Goal: Navigation & Orientation: Find specific page/section

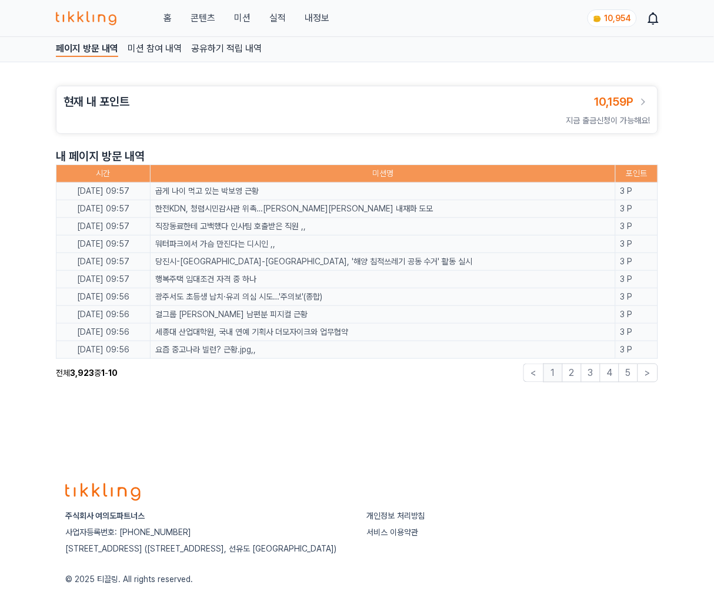
click at [206, 18] on link "콘텐츠" at bounding box center [202, 18] width 25 height 14
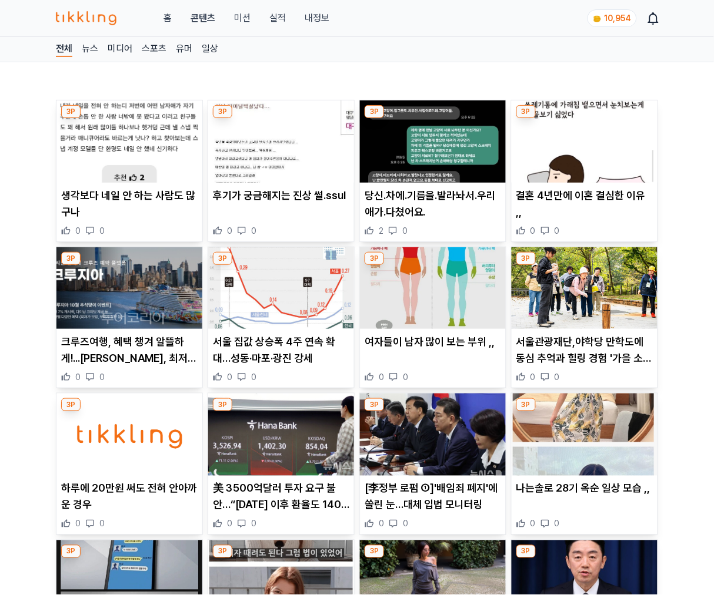
click at [139, 144] on img at bounding box center [129, 142] width 146 height 82
click at [280, 150] on img at bounding box center [281, 142] width 146 height 82
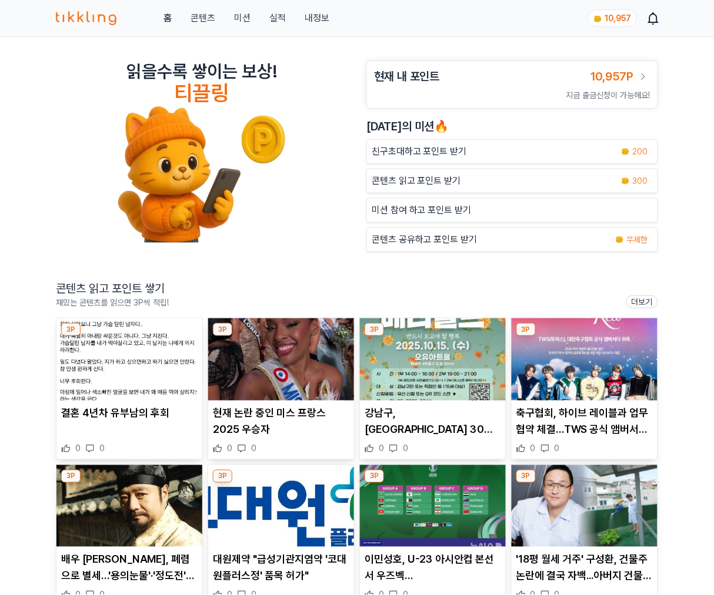
click at [153, 360] on img at bounding box center [129, 360] width 146 height 82
click at [297, 365] on img at bounding box center [281, 360] width 146 height 82
click at [444, 388] on img at bounding box center [433, 360] width 146 height 82
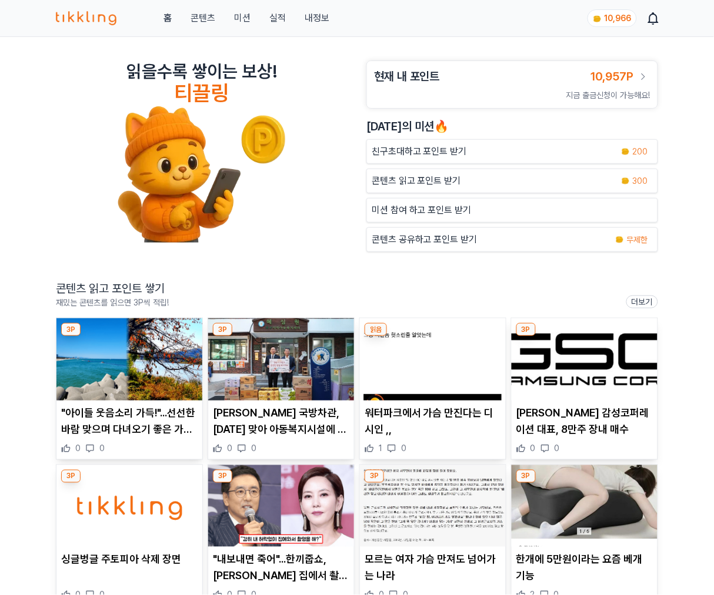
click at [157, 374] on img at bounding box center [129, 360] width 146 height 82
click at [303, 363] on img at bounding box center [281, 360] width 146 height 82
click at [451, 365] on img at bounding box center [433, 360] width 146 height 82
click at [555, 362] on img at bounding box center [584, 360] width 146 height 82
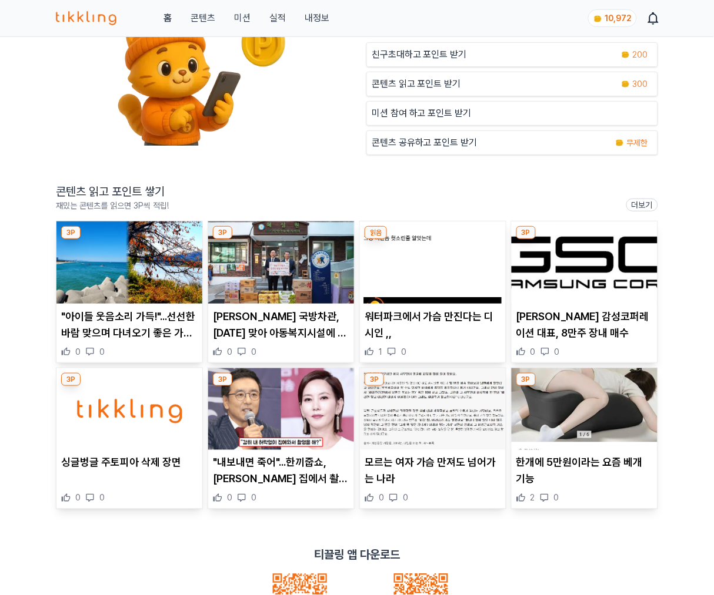
scroll to position [168, 0]
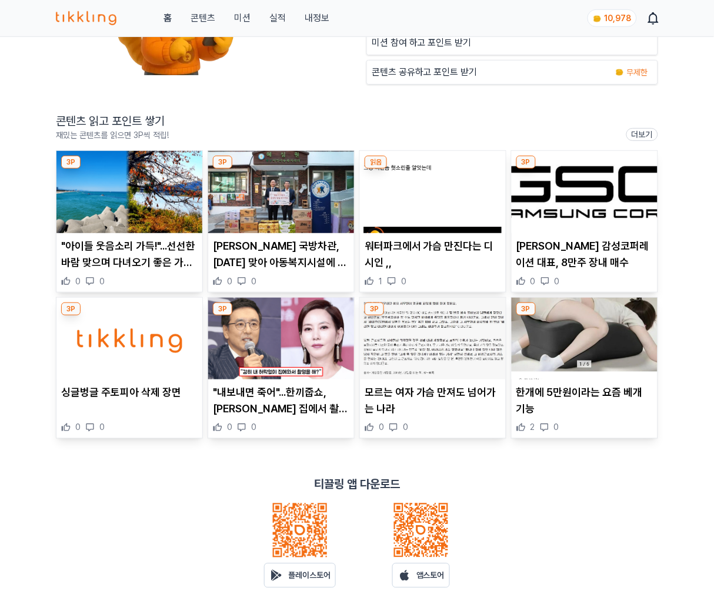
click at [145, 348] on img at bounding box center [129, 339] width 146 height 82
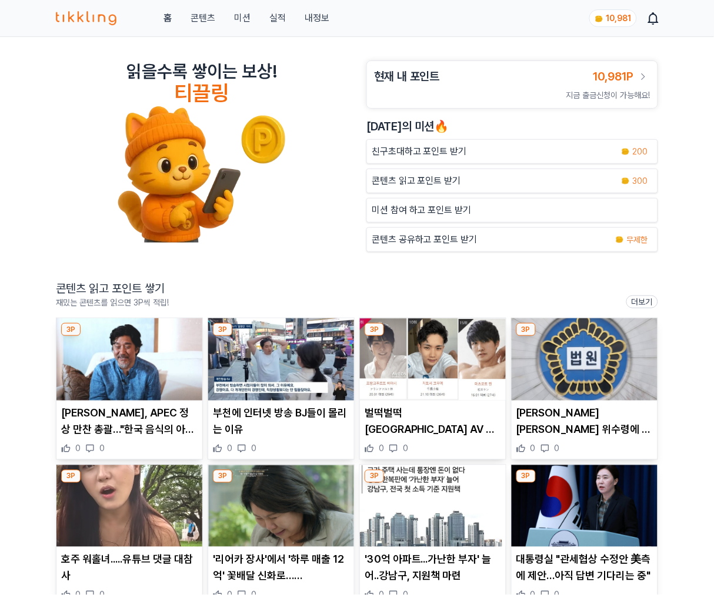
click at [275, 17] on link "실적" at bounding box center [277, 18] width 16 height 14
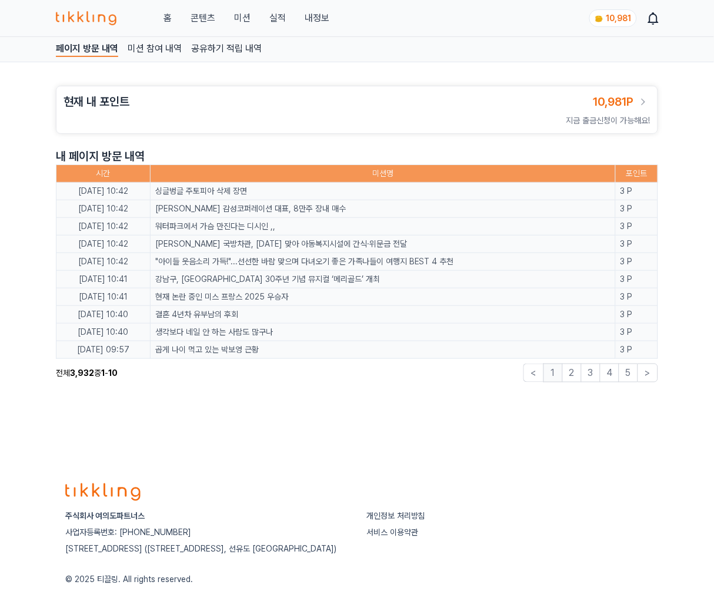
click at [160, 20] on div "홈 콘텐츠 미션 실적 내정보" at bounding box center [192, 18] width 273 height 14
click at [168, 18] on link "홈" at bounding box center [167, 18] width 8 height 14
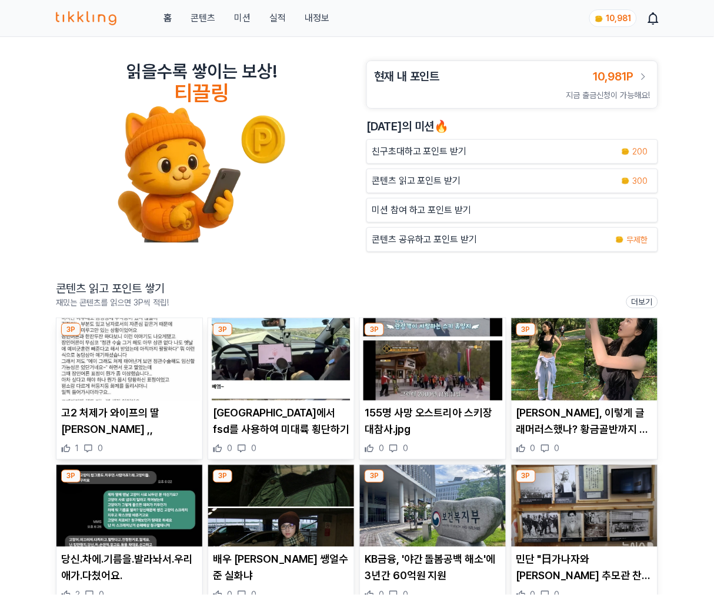
click at [172, 336] on img at bounding box center [129, 360] width 146 height 82
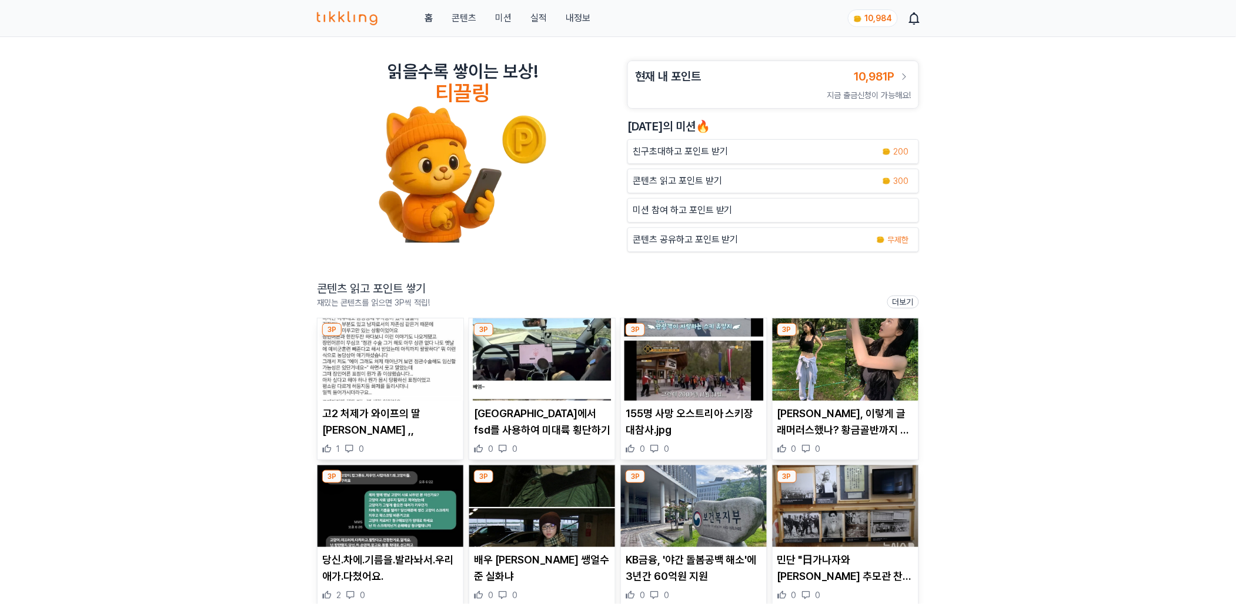
click at [564, 383] on img at bounding box center [542, 360] width 146 height 82
click at [386, 372] on img at bounding box center [390, 360] width 146 height 82
click at [668, 360] on img at bounding box center [694, 360] width 146 height 82
click at [895, 327] on img at bounding box center [845, 360] width 146 height 82
click at [403, 533] on img at bounding box center [390, 507] width 146 height 82
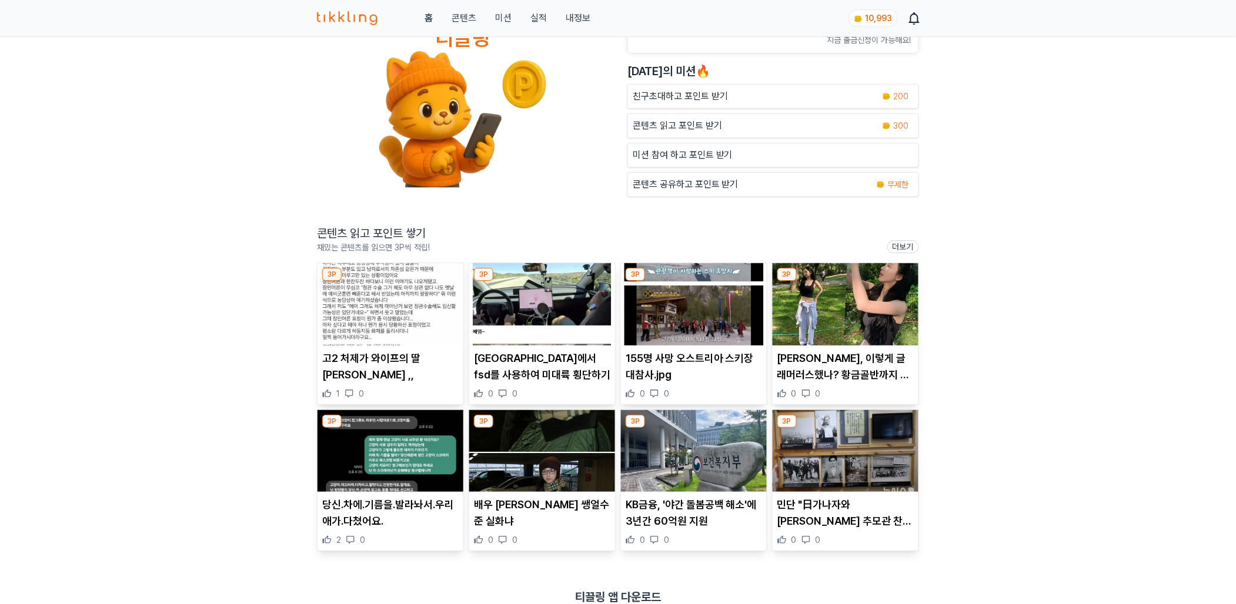
scroll to position [252, 0]
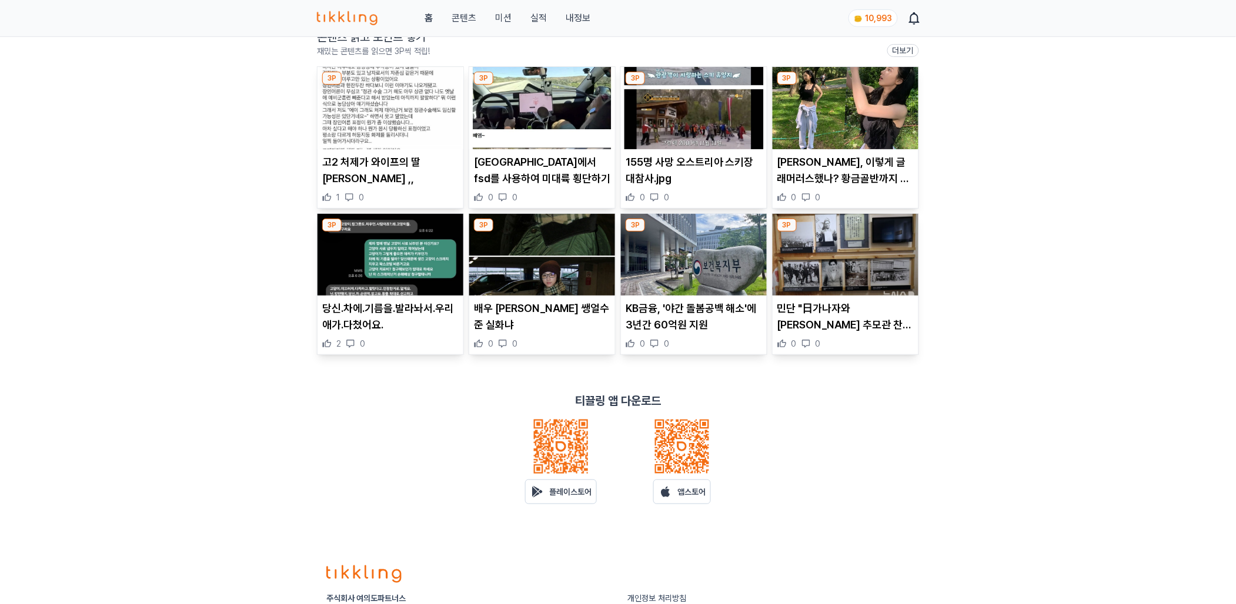
click at [527, 277] on img at bounding box center [542, 255] width 146 height 82
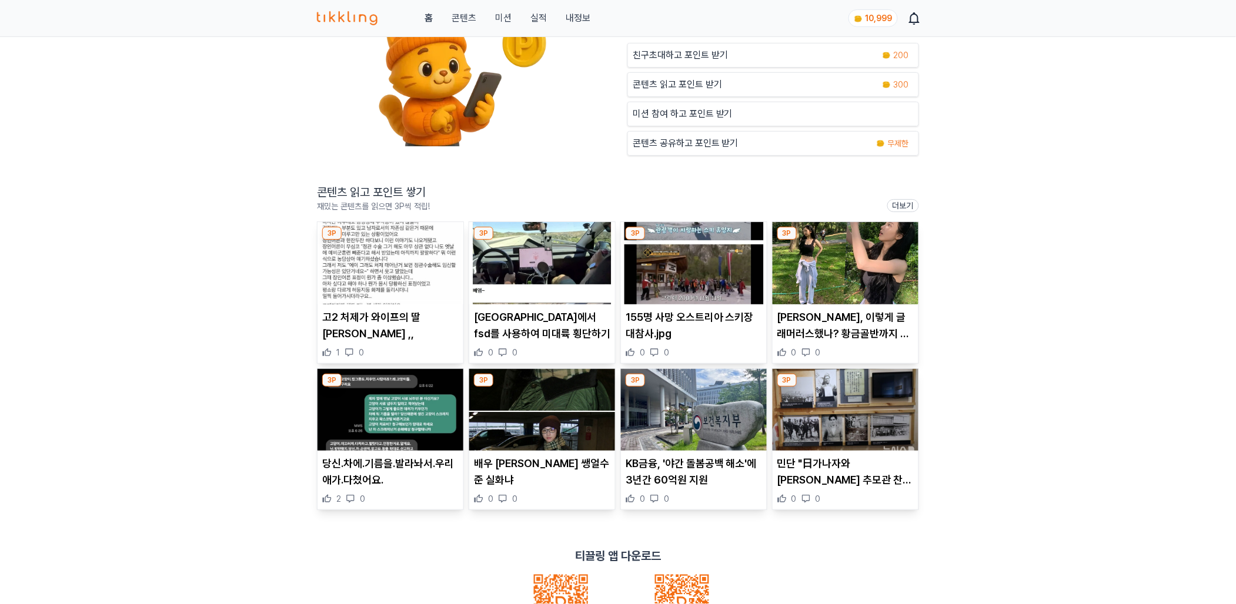
scroll to position [96, 0]
click at [853, 427] on img at bounding box center [845, 410] width 146 height 82
click at [680, 437] on img at bounding box center [694, 410] width 146 height 82
click at [685, 89] on p "콘텐츠 읽고 포인트 받기" at bounding box center [677, 85] width 89 height 14
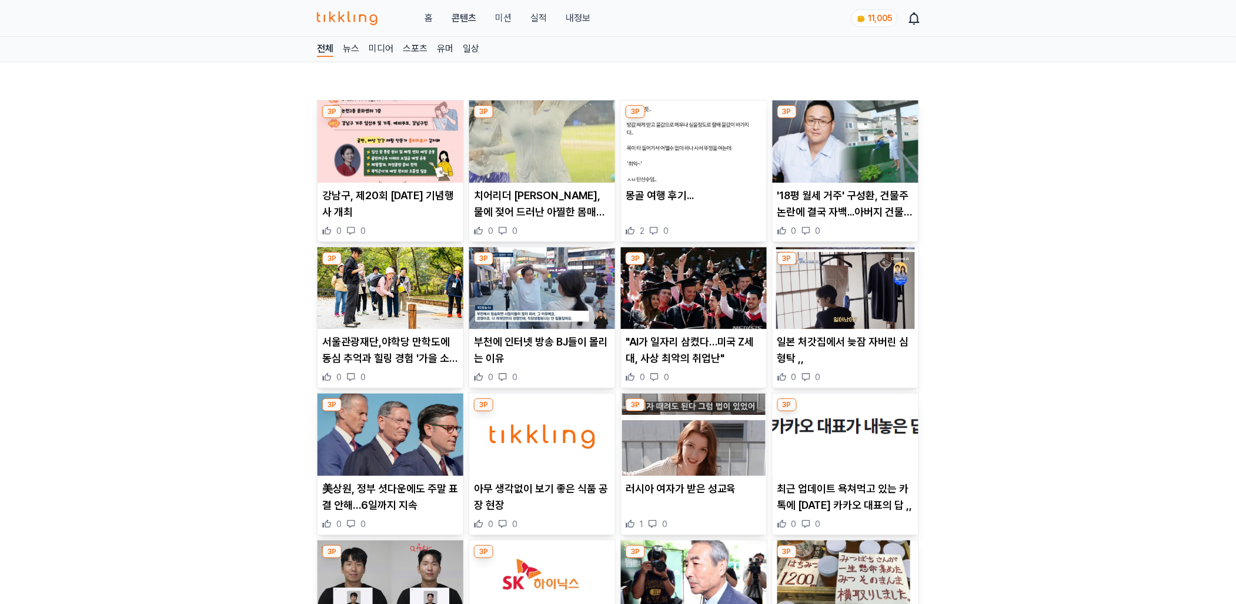
click at [374, 138] on img at bounding box center [390, 142] width 146 height 82
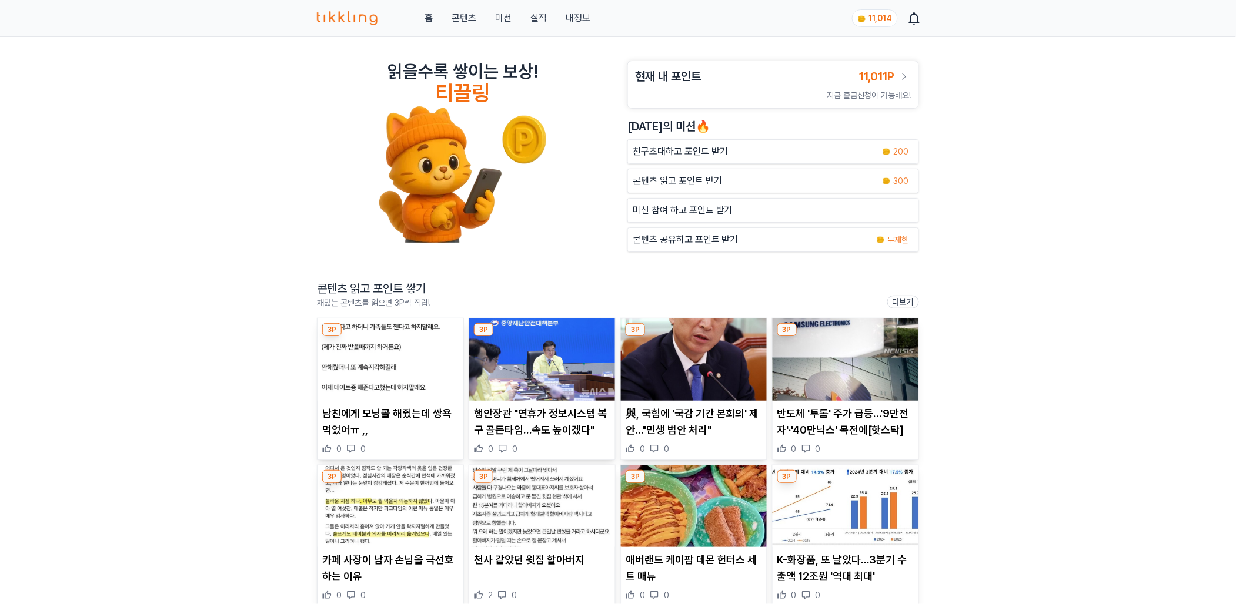
click at [577, 14] on link "내정보" at bounding box center [578, 18] width 25 height 14
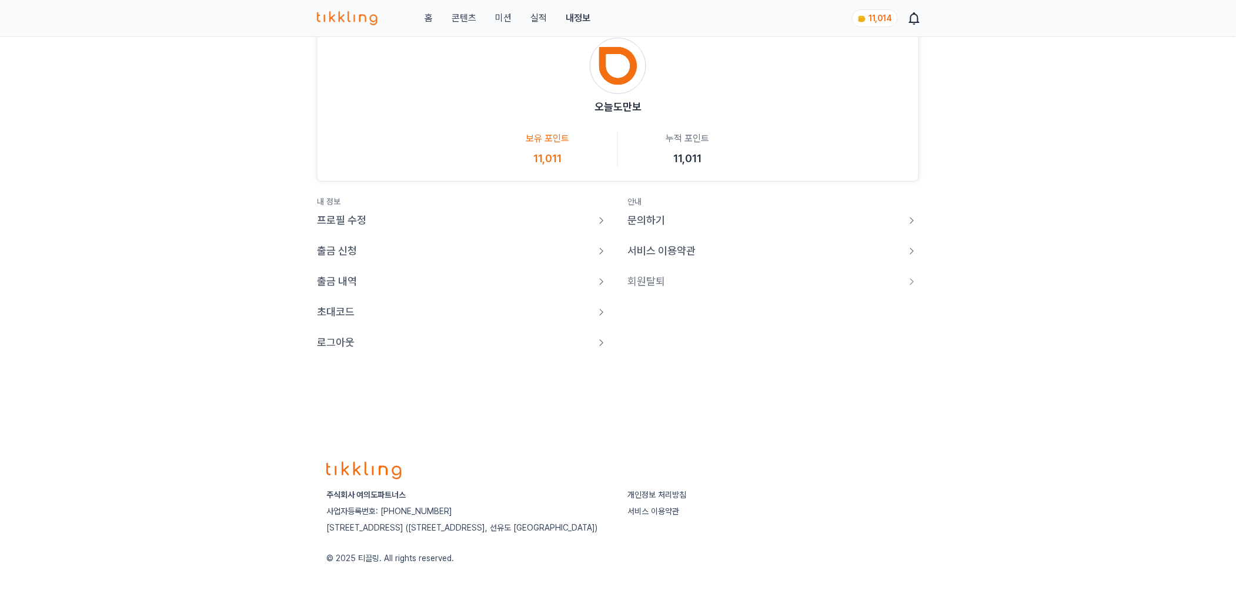
scroll to position [47, 0]
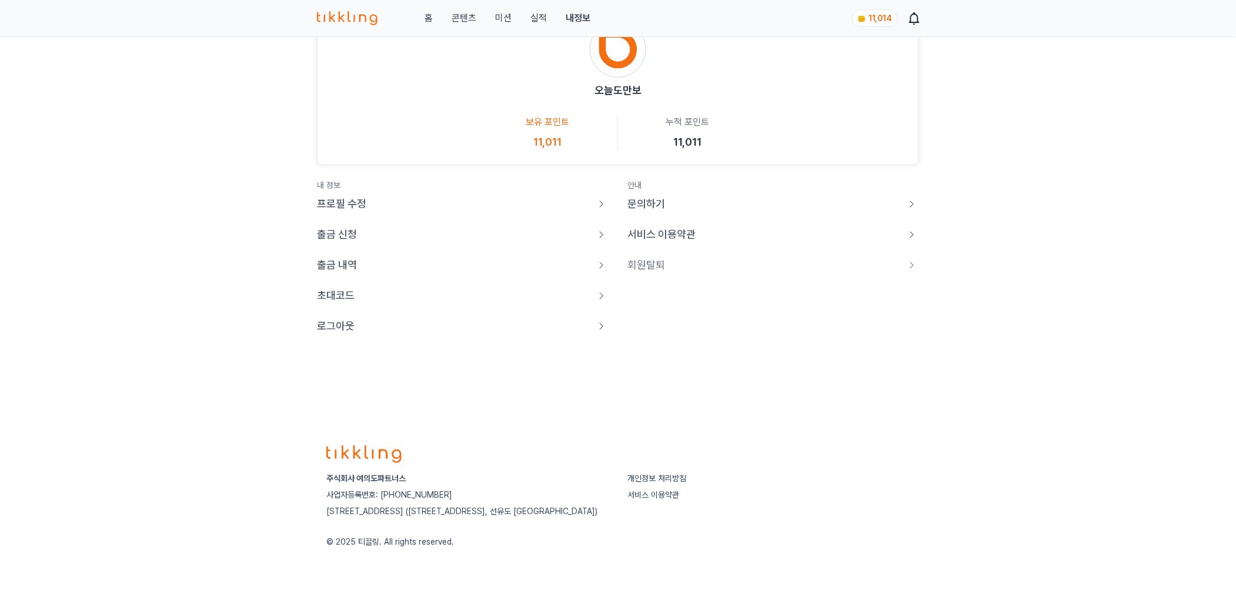
click at [336, 326] on p "로그아웃" at bounding box center [336, 326] width 38 height 16
